Goal: Task Accomplishment & Management: Use online tool/utility

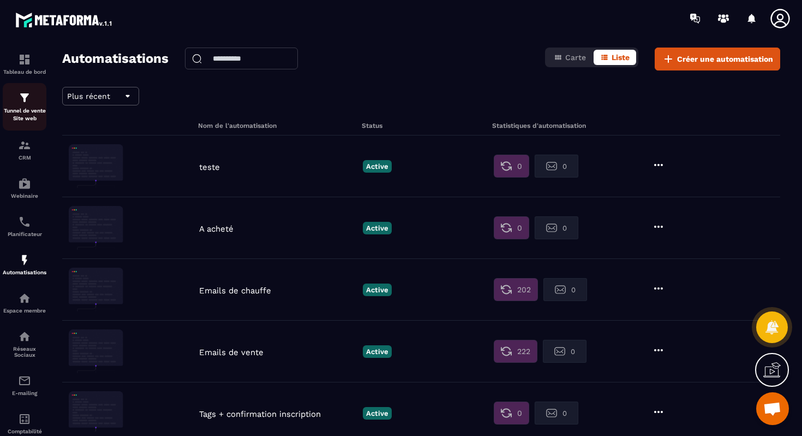
click at [23, 100] on img at bounding box center [24, 97] width 13 height 13
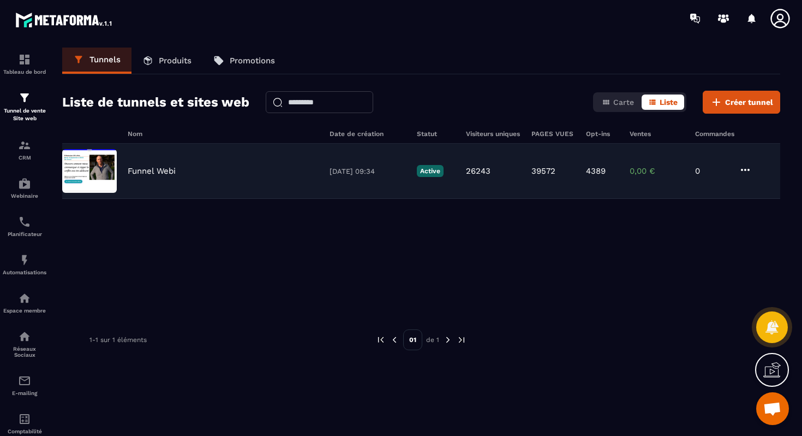
click at [133, 184] on div "Funnel Webi [DATE] 09:34 Active 26243 39572 4389 0,00 € 0" at bounding box center [421, 171] width 718 height 55
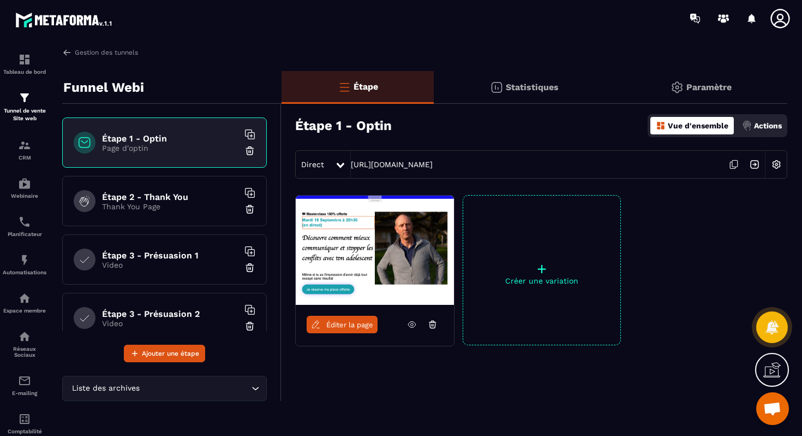
click at [346, 321] on span "Éditer la page" at bounding box center [349, 324] width 47 height 8
